Goal: Find specific page/section: Find specific page/section

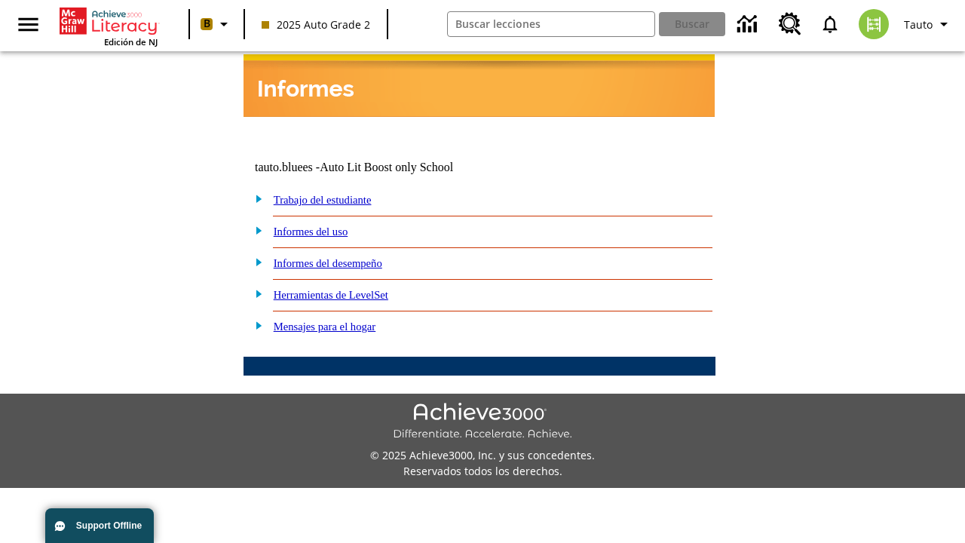
click at [339, 194] on link "Trabajo del estudiante" at bounding box center [323, 200] width 98 height 12
select select "/options/reports/?report_id=24&atype=14&section=2"
